Goal: Information Seeking & Learning: Find specific fact

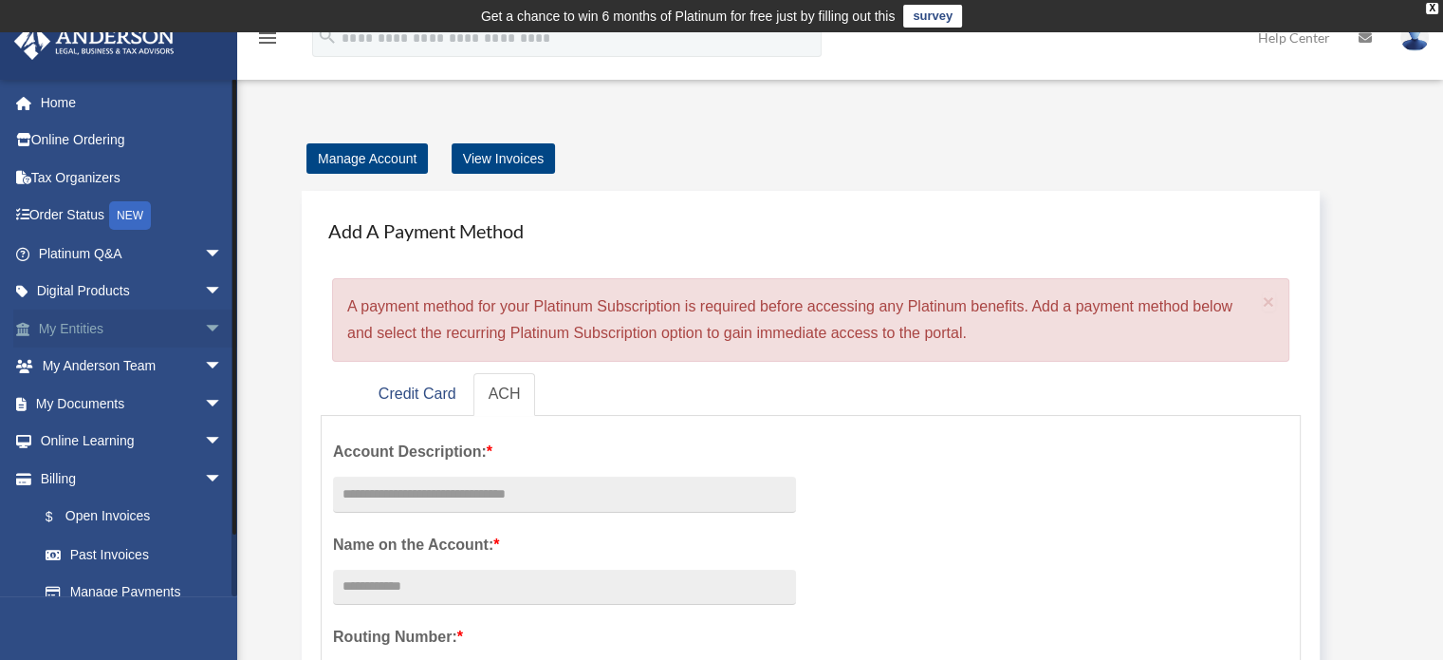
click at [97, 318] on link "My Entities arrow_drop_down" at bounding box center [132, 328] width 238 height 38
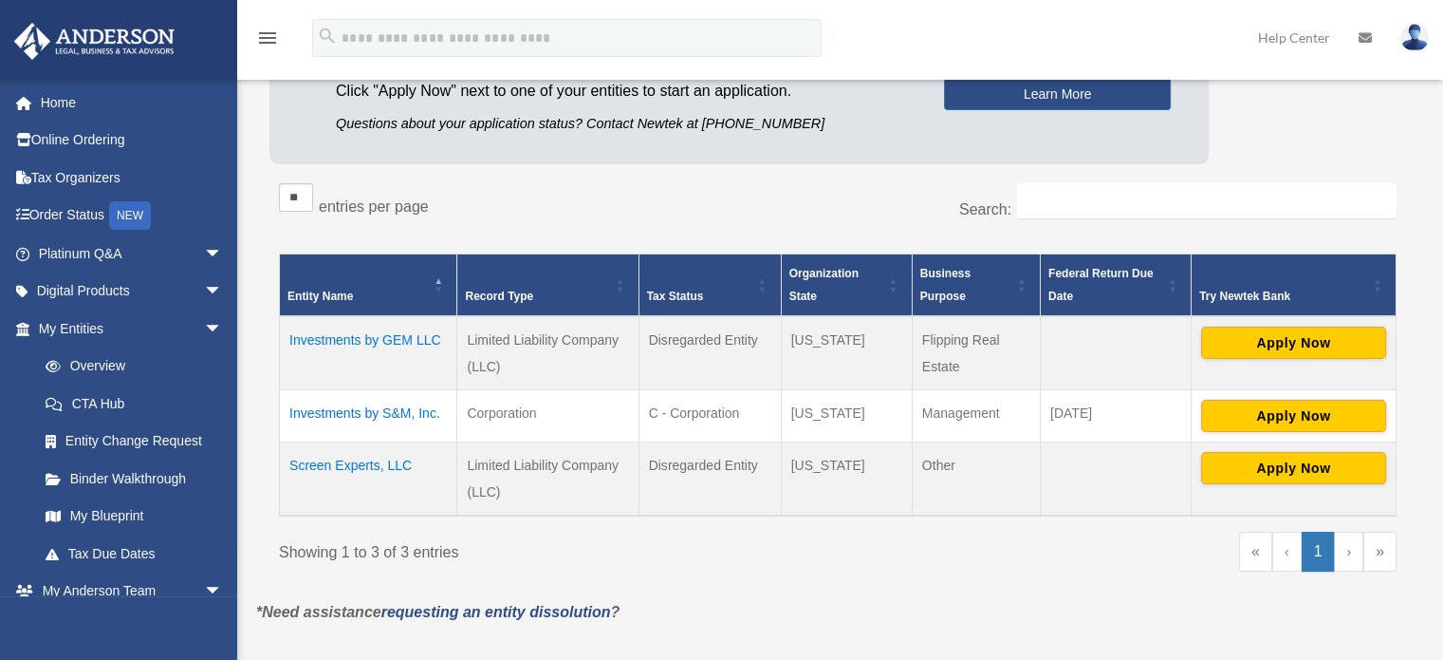
scroll to position [254, 0]
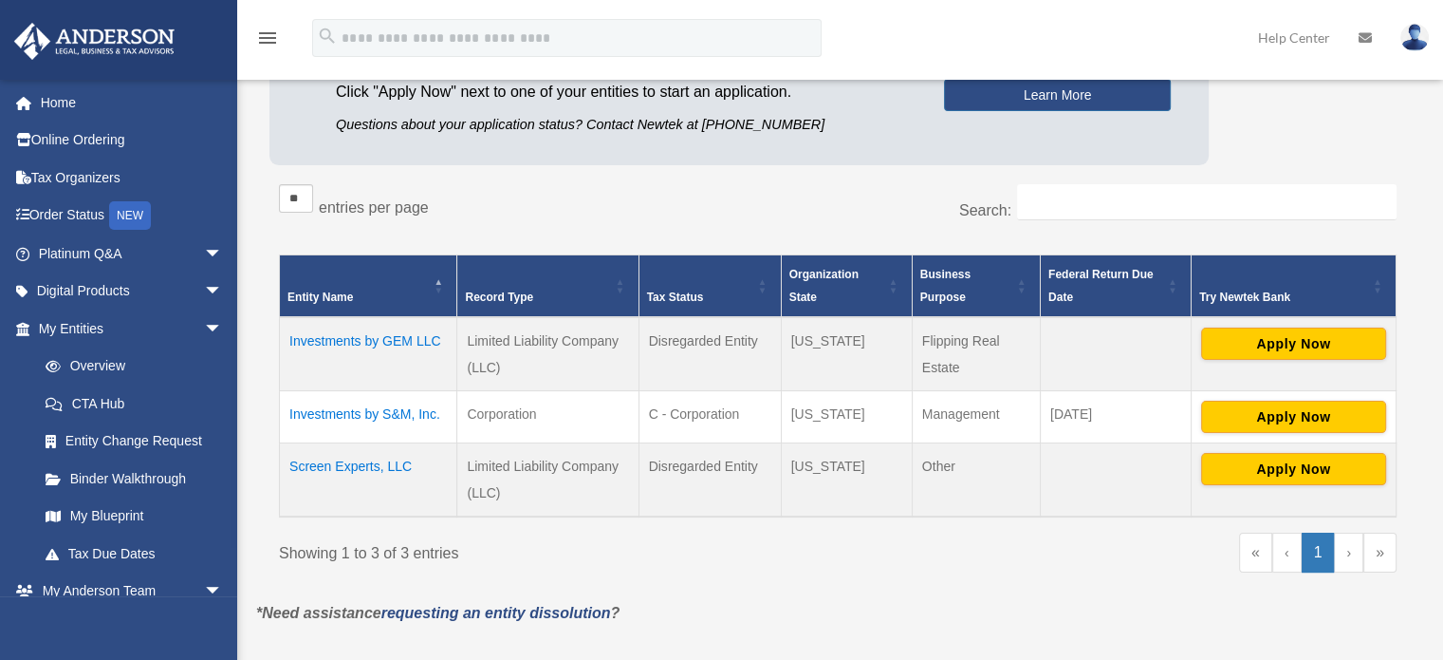
click at [314, 462] on td "Screen Experts, LLC" at bounding box center [368, 479] width 177 height 74
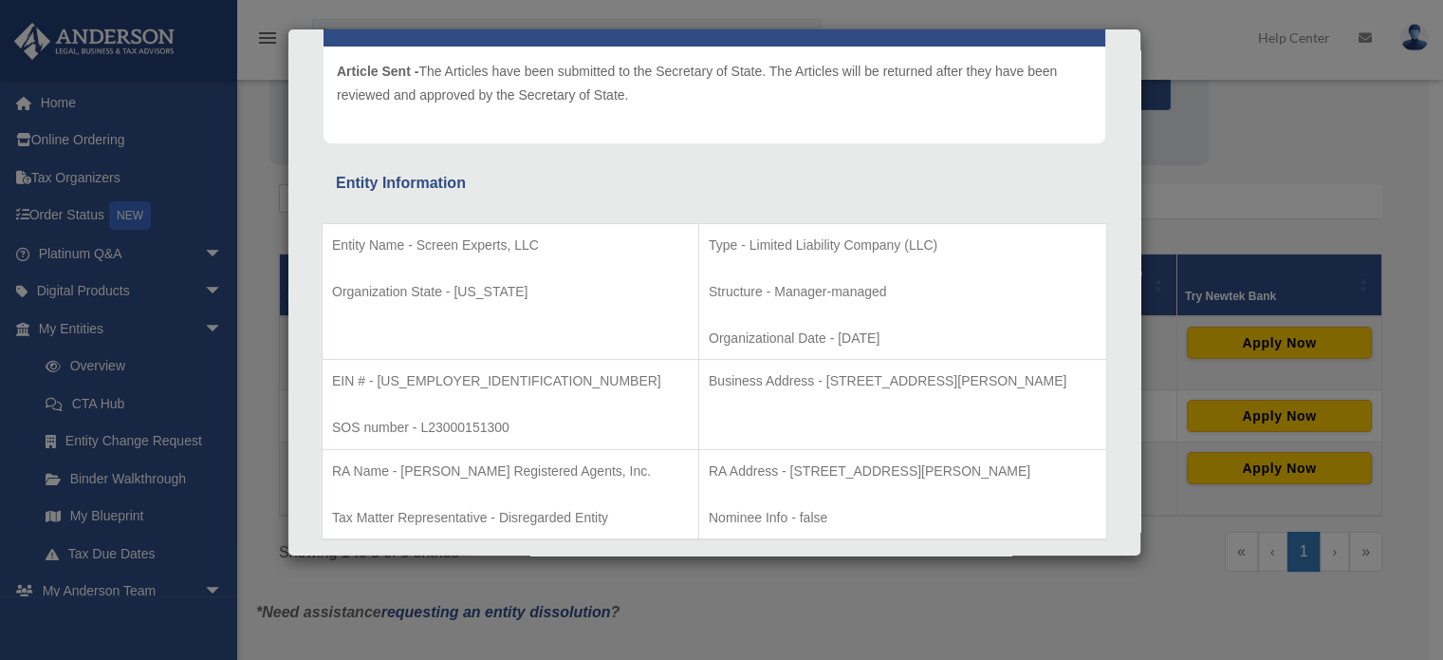
scroll to position [442, 0]
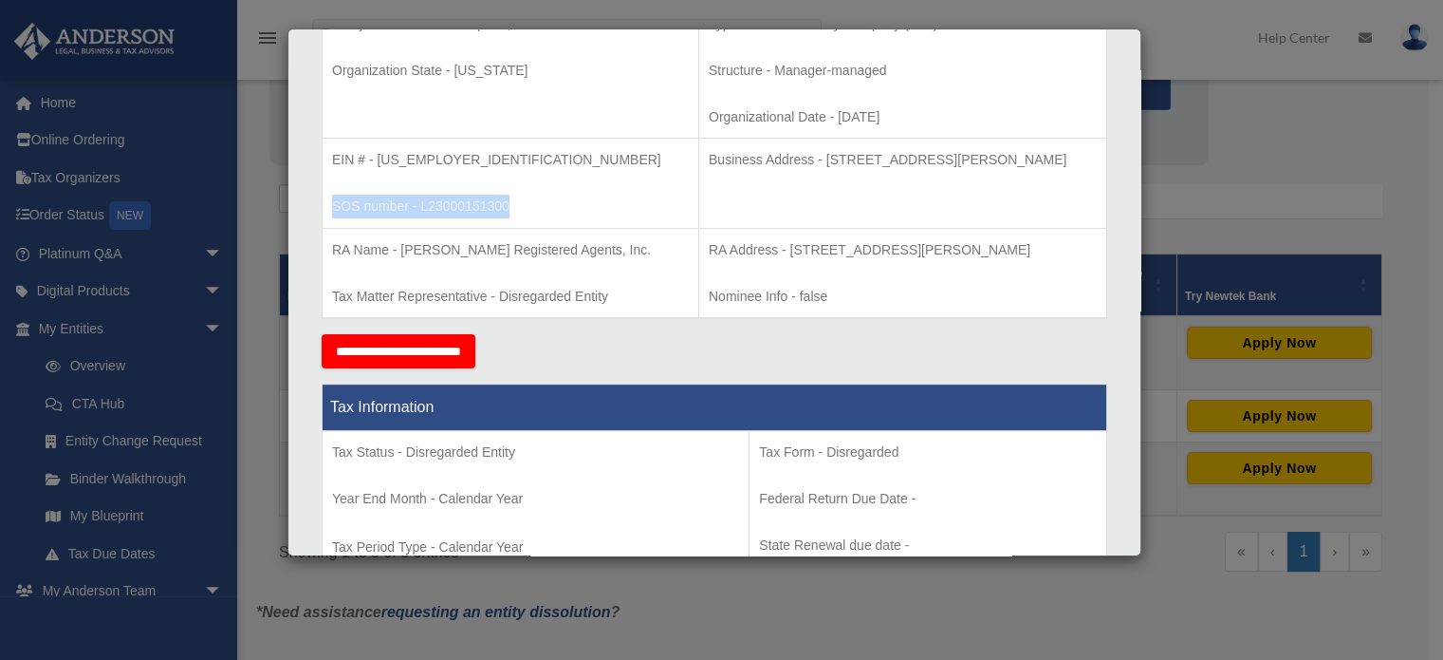
drag, startPoint x: 330, startPoint y: 205, endPoint x: 520, endPoint y: 207, distance: 189.8
click at [520, 207] on td "EIN # - [US_EMPLOYER_IDENTIFICATION_NUMBER] SOS number - L23000151300" at bounding box center [511, 184] width 377 height 90
copy p "SOS number - L23000151300"
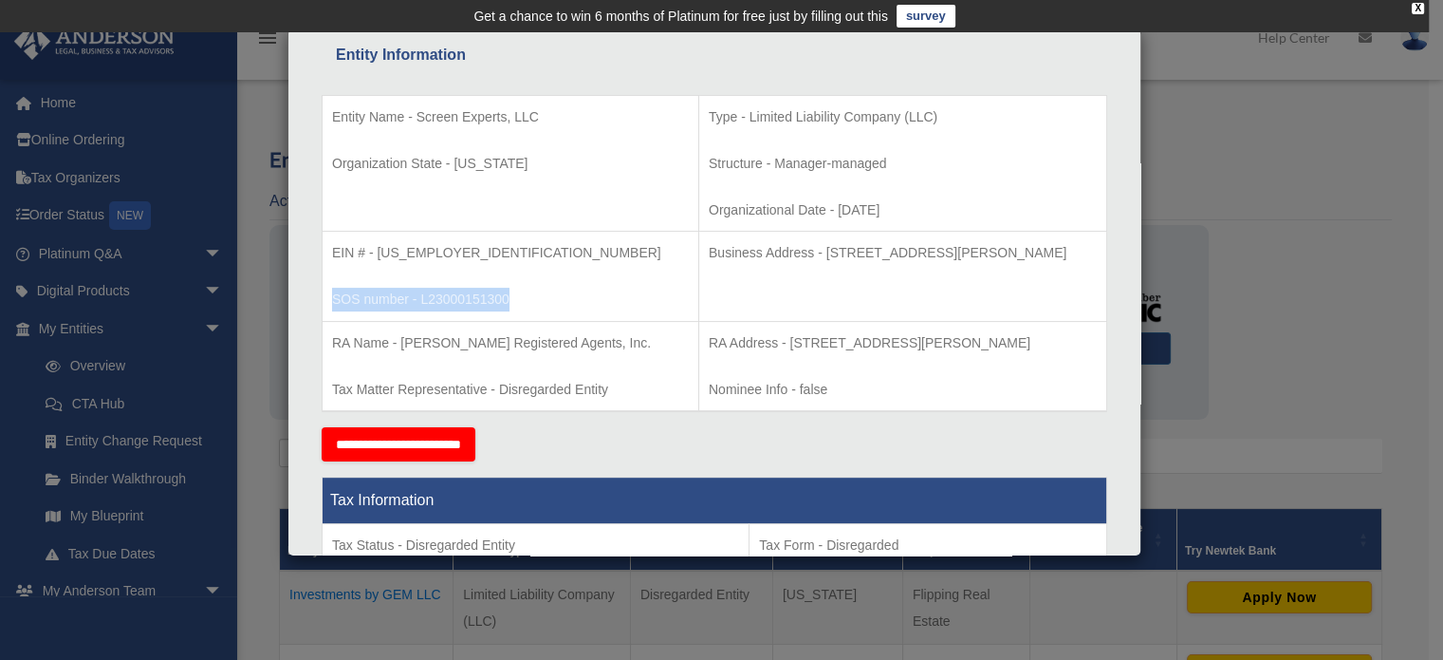
scroll to position [369, 0]
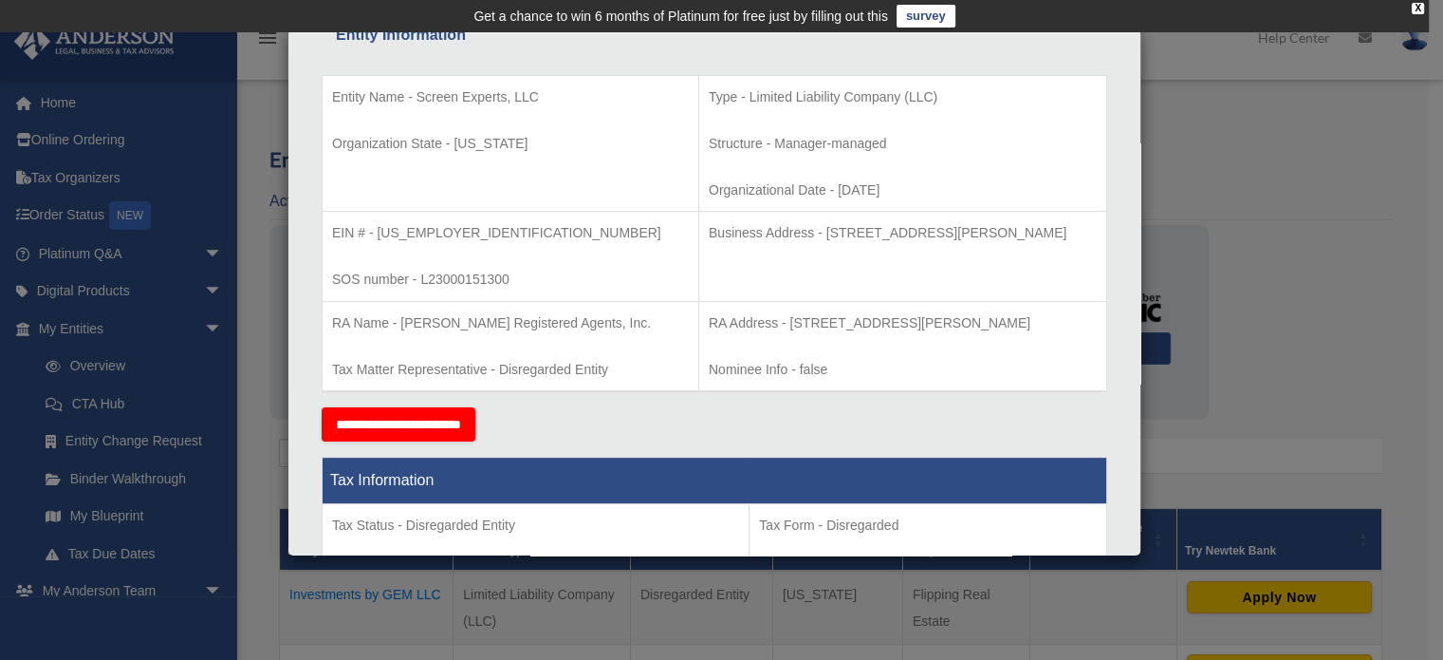
click at [470, 217] on td "EIN # - [US_EMPLOYER_IDENTIFICATION_NUMBER] SOS number - L23000151300" at bounding box center [511, 257] width 377 height 90
drag, startPoint x: 446, startPoint y: 231, endPoint x: 376, endPoint y: 228, distance: 70.3
click at [376, 228] on p "EIN # - [US_EMPLOYER_IDENTIFICATION_NUMBER]" at bounding box center [510, 233] width 357 height 24
copy p "[US_EMPLOYER_IDENTIFICATION_NUMBER]"
